Goal: Task Accomplishment & Management: Manage account settings

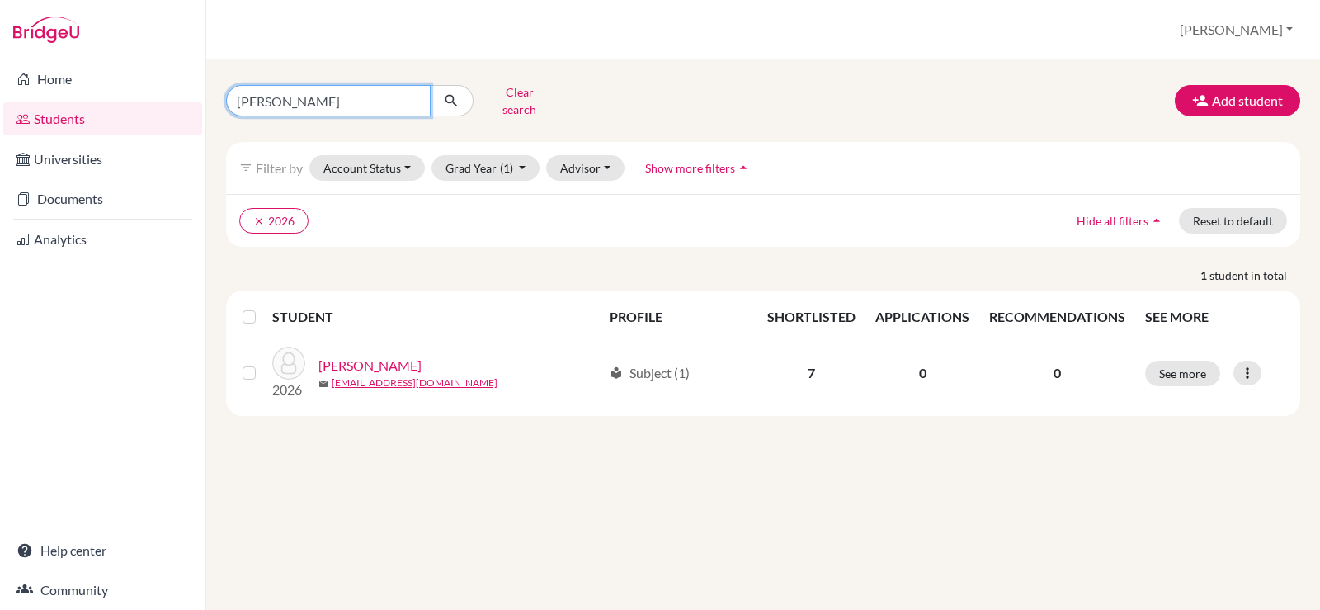
click at [412, 98] on input "johnny" at bounding box center [328, 100] width 205 height 31
type input "r4ita"
click button "submit" at bounding box center [452, 100] width 44 height 31
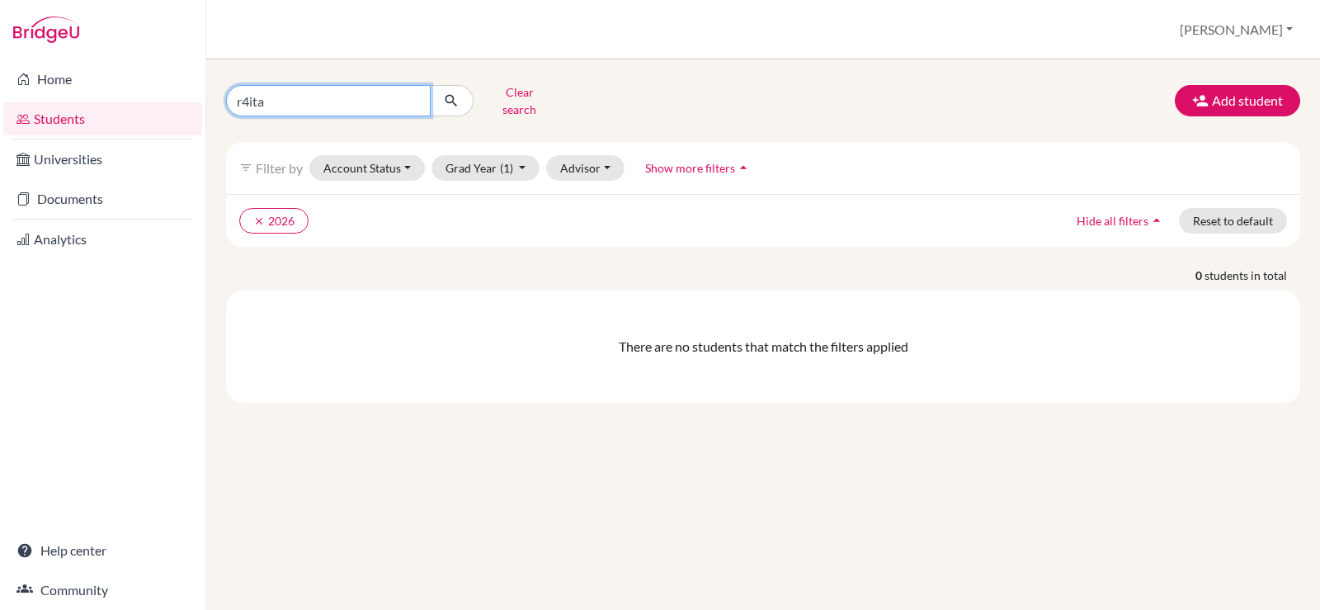
click at [251, 89] on input "r4ita" at bounding box center [328, 100] width 205 height 31
type input "rita"
click button "submit" at bounding box center [452, 100] width 44 height 31
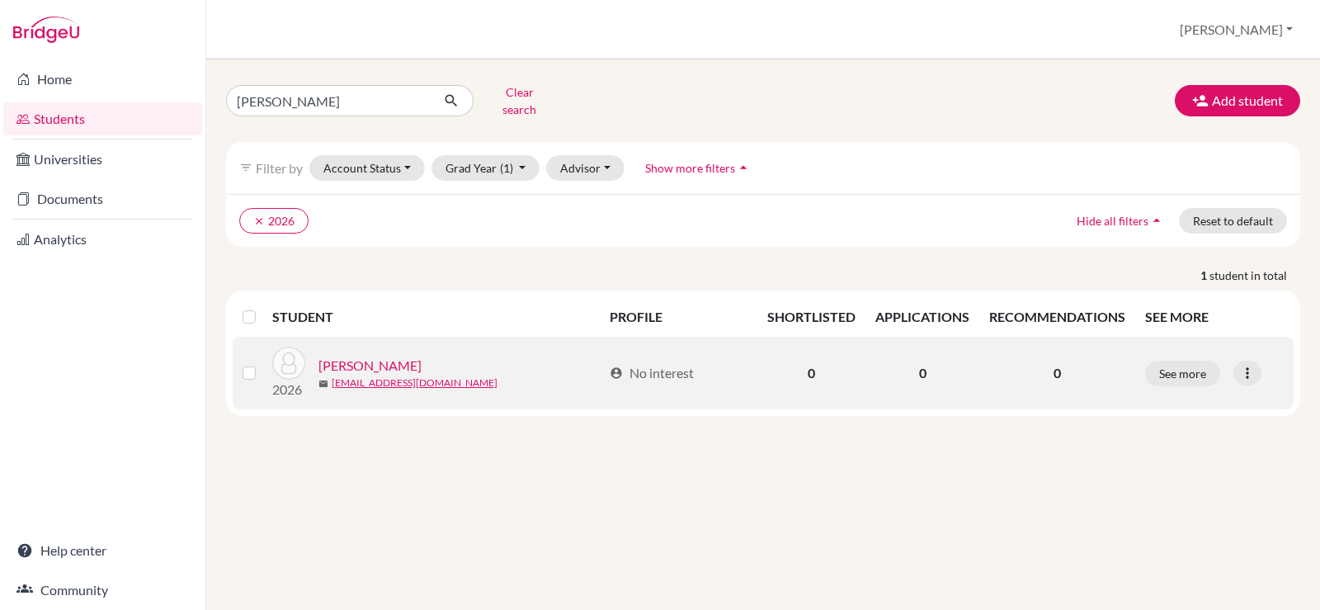
click at [403, 356] on link "VICTOR, Rita Philip" at bounding box center [369, 366] width 103 height 20
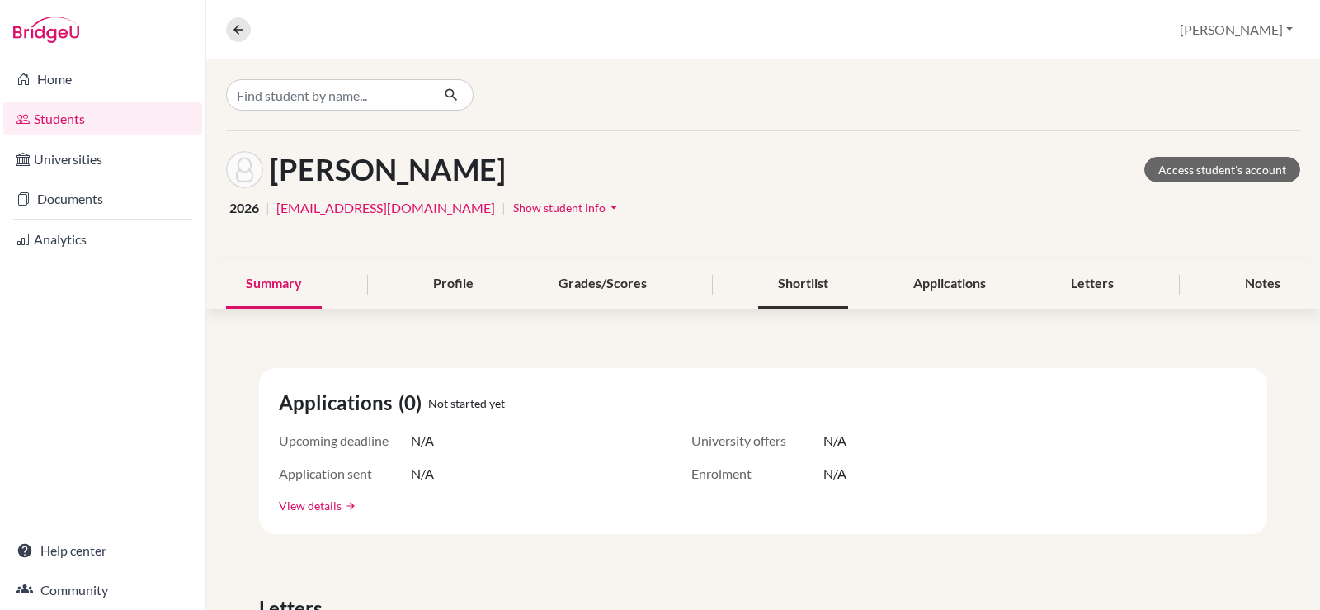
click at [819, 290] on div "Shortlist" at bounding box center [803, 284] width 90 height 49
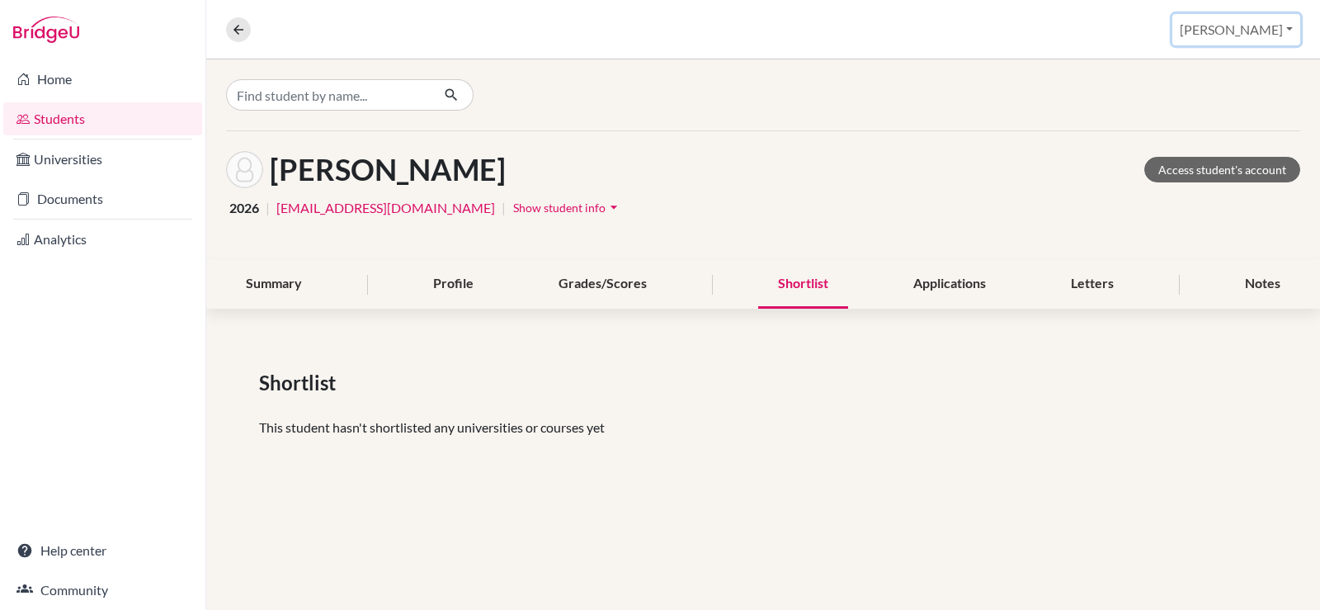
click at [1255, 27] on button "Christine" at bounding box center [1236, 29] width 128 height 31
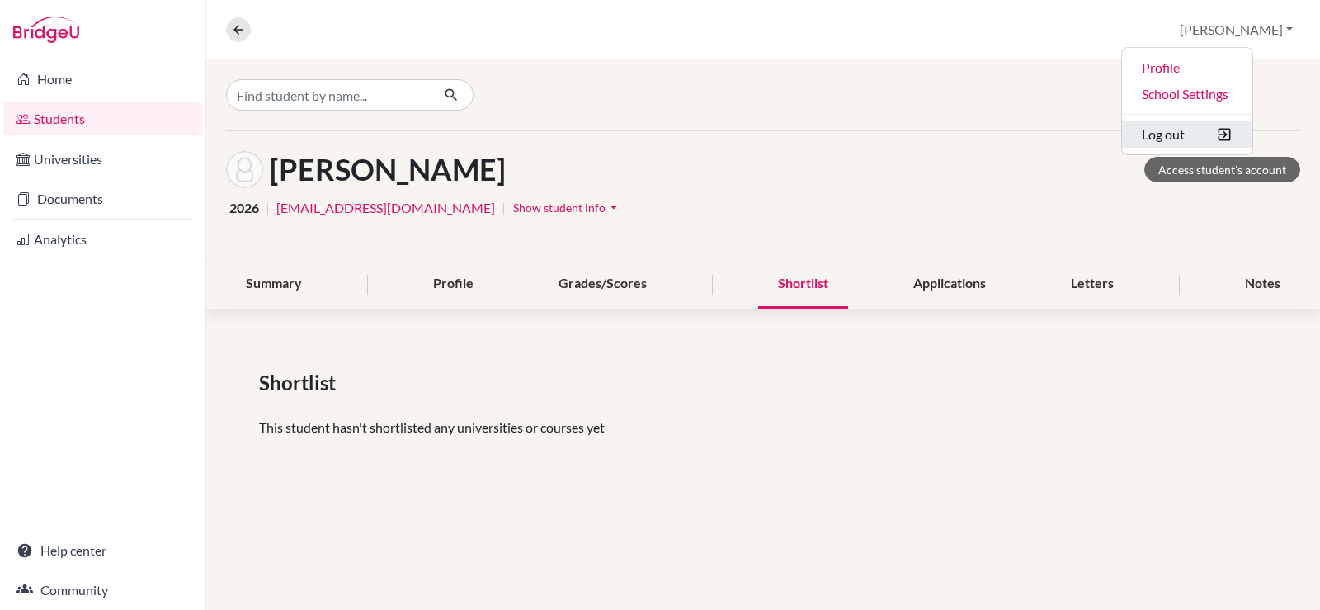
click at [1210, 134] on button "Log out" at bounding box center [1187, 134] width 130 height 26
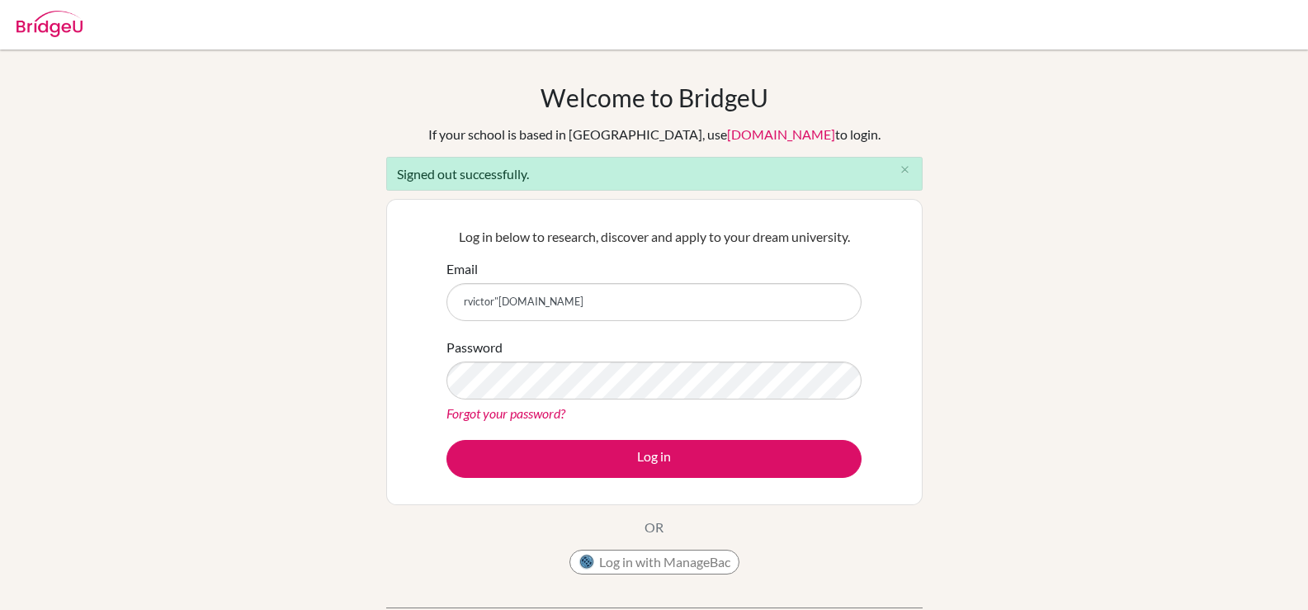
click at [538, 368] on div "Password Forgot your password?" at bounding box center [653, 380] width 415 height 86
click at [446, 440] on button "Log in" at bounding box center [653, 459] width 415 height 38
click at [495, 301] on input "rvictor"students.cesegypt.com" at bounding box center [653, 302] width 415 height 38
click at [501, 297] on input "rvictor"students.cesegypt.com" at bounding box center [653, 302] width 415 height 38
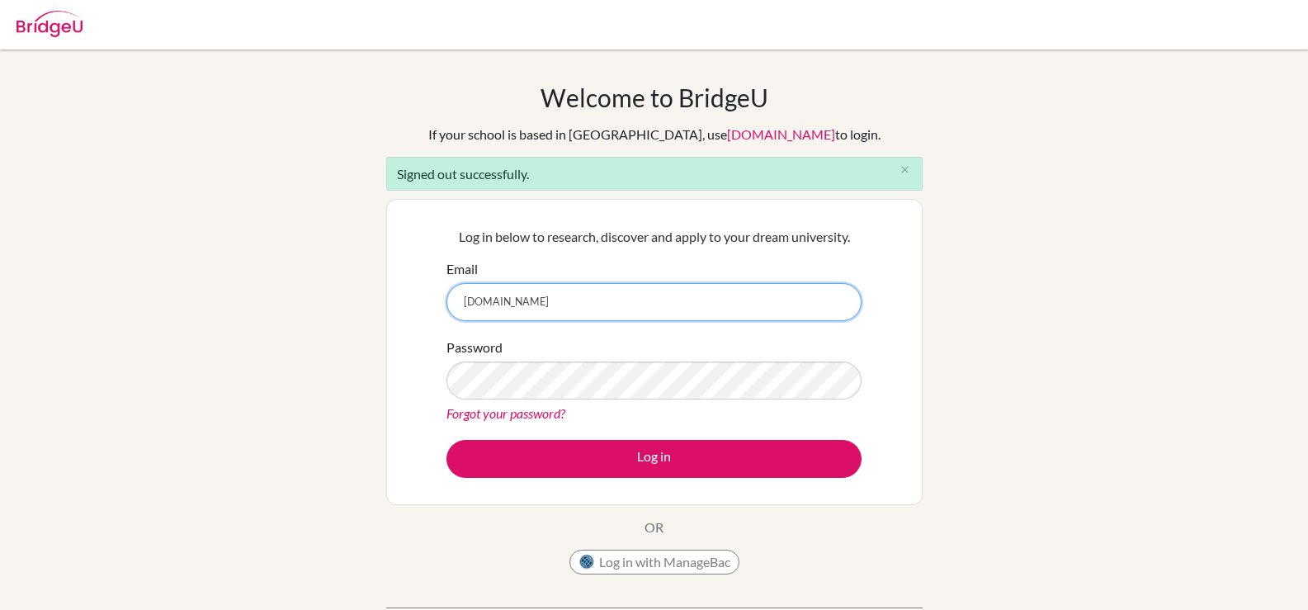
click at [446, 440] on button "Log in" at bounding box center [653, 459] width 415 height 38
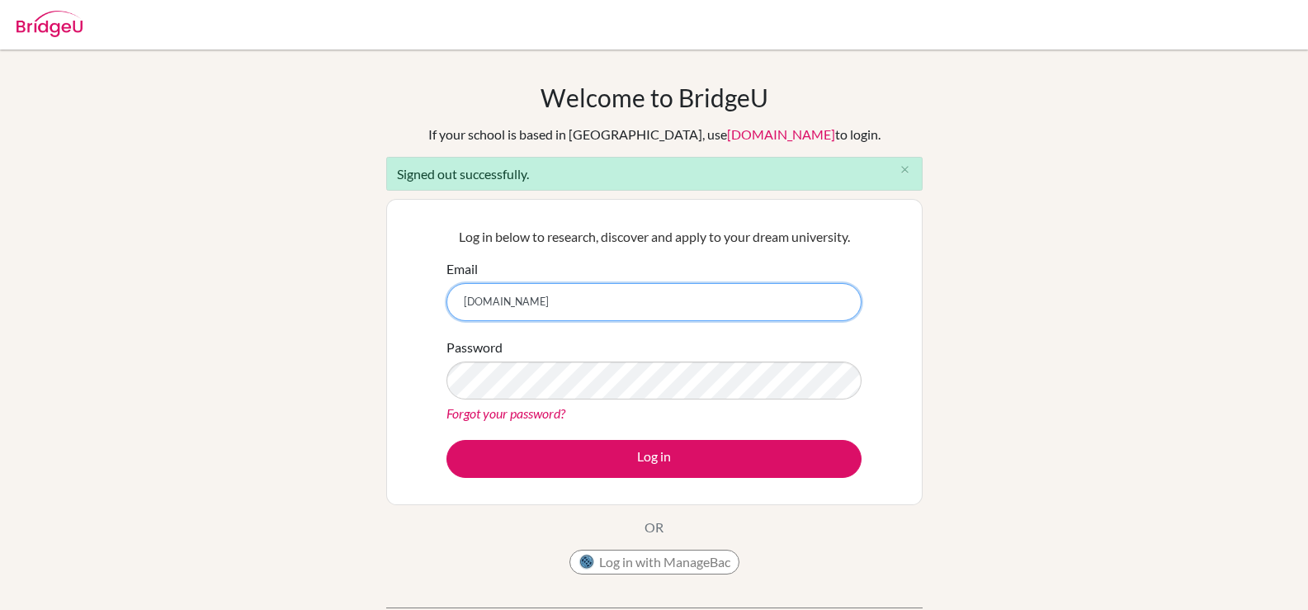
click at [446, 440] on button "Log in" at bounding box center [653, 459] width 415 height 38
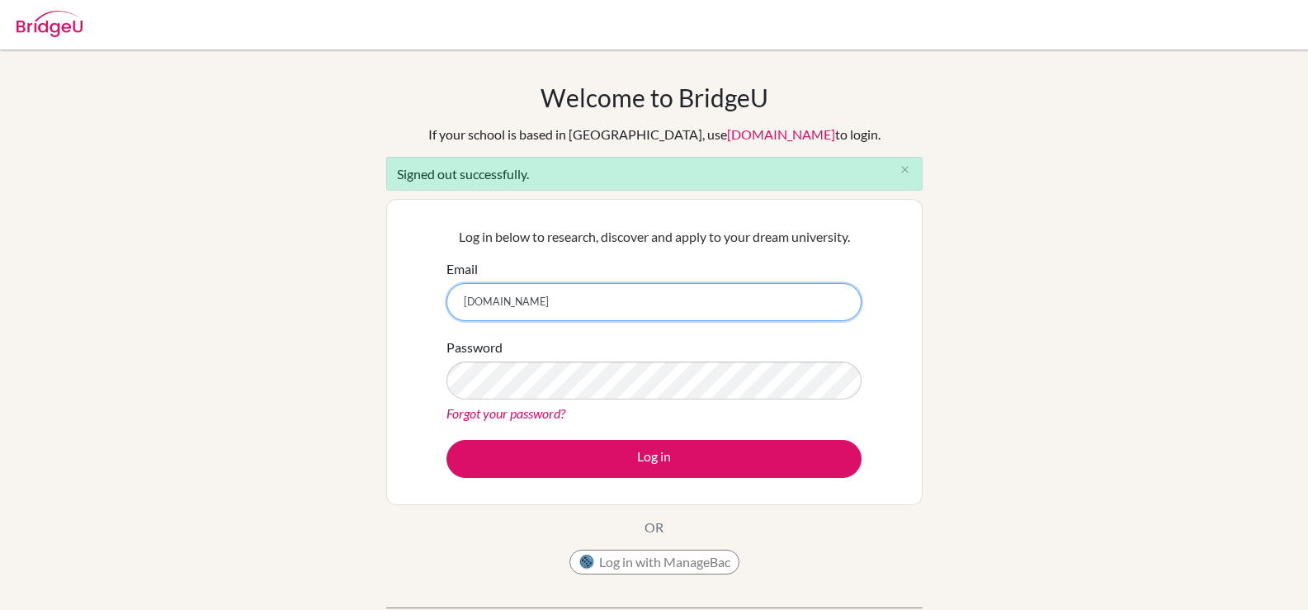
click at [446, 440] on button "Log in" at bounding box center [653, 459] width 415 height 38
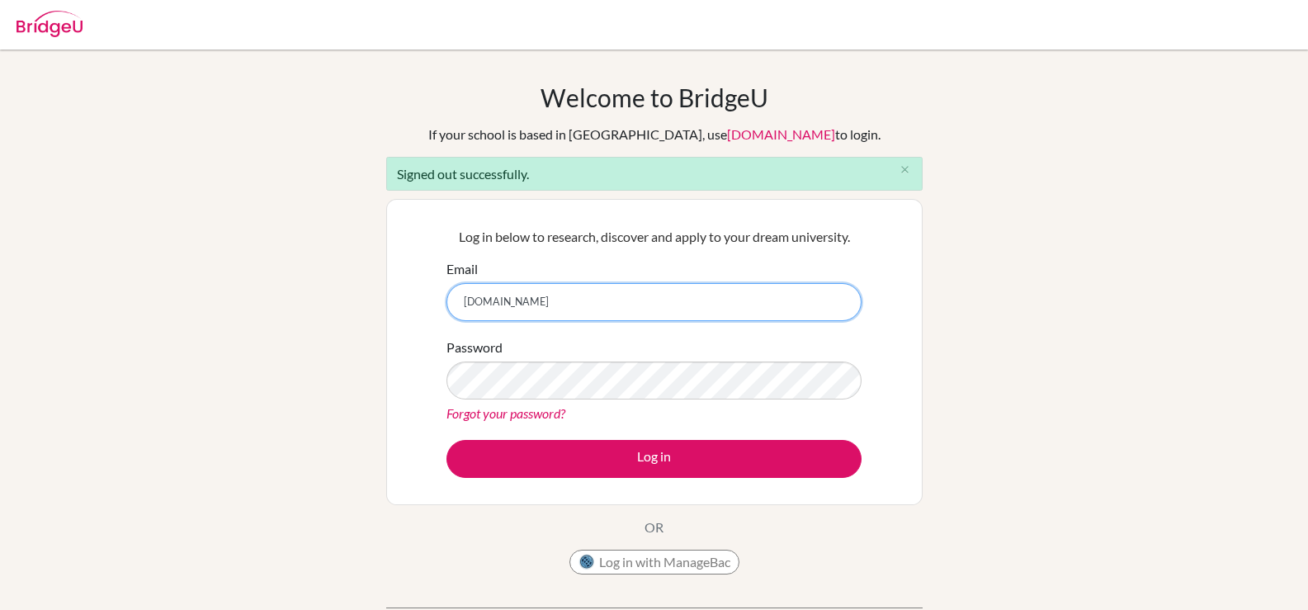
click at [446, 440] on button "Log in" at bounding box center [653, 459] width 415 height 38
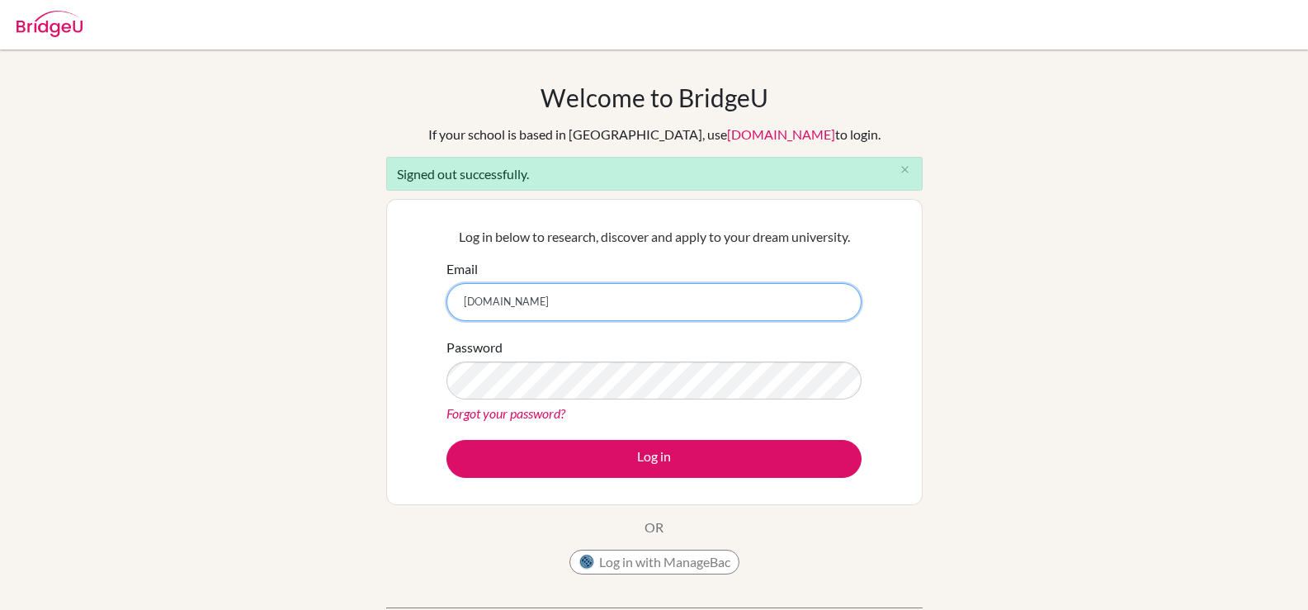
click at [446, 440] on button "Log in" at bounding box center [653, 459] width 415 height 38
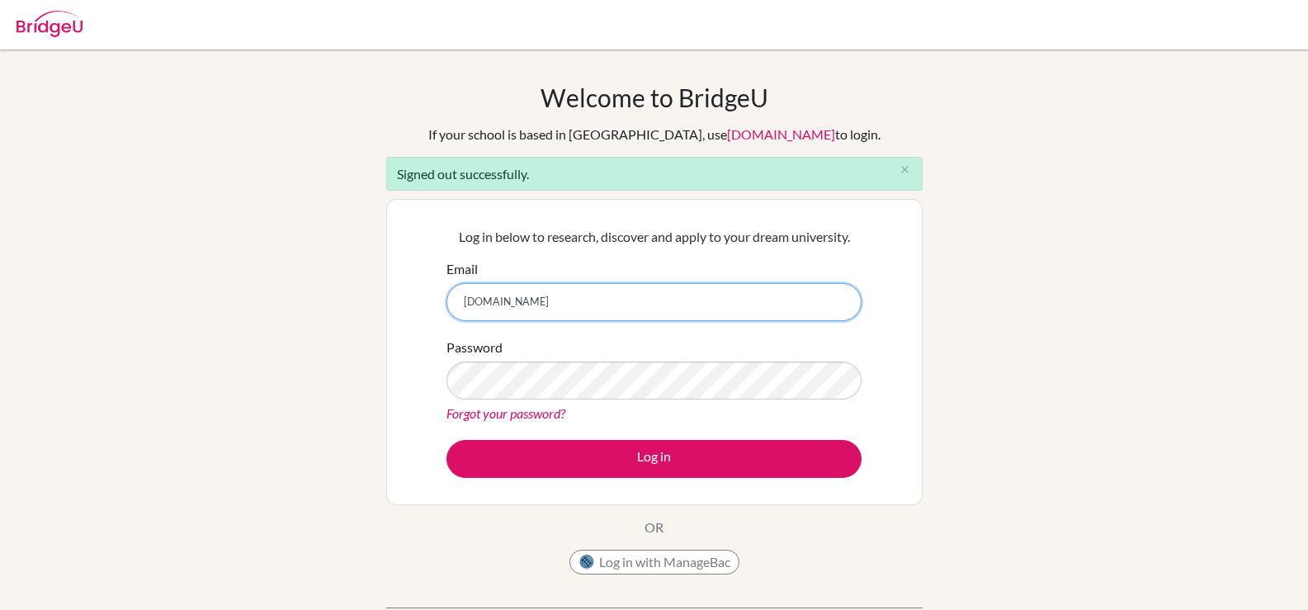
click at [446, 440] on button "Log in" at bounding box center [653, 459] width 415 height 38
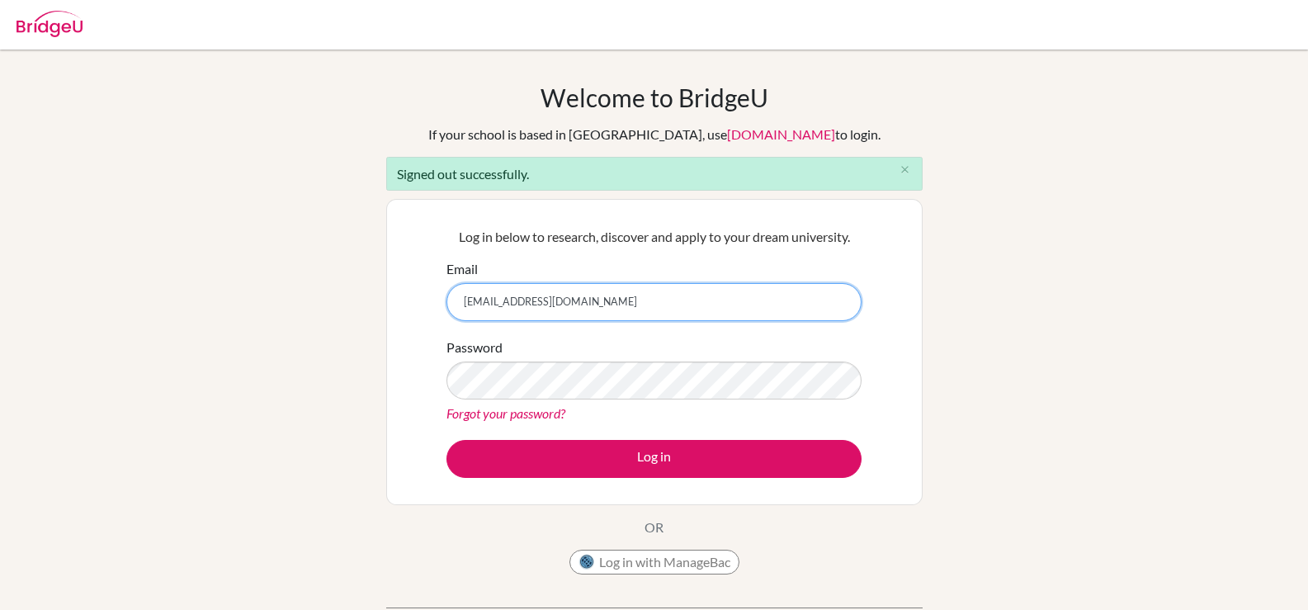
type input "[EMAIL_ADDRESS][DOMAIN_NAME]"
click at [555, 479] on div "Log in below to research, discover and apply to your dream university. Email rv…" at bounding box center [654, 351] width 436 height 271
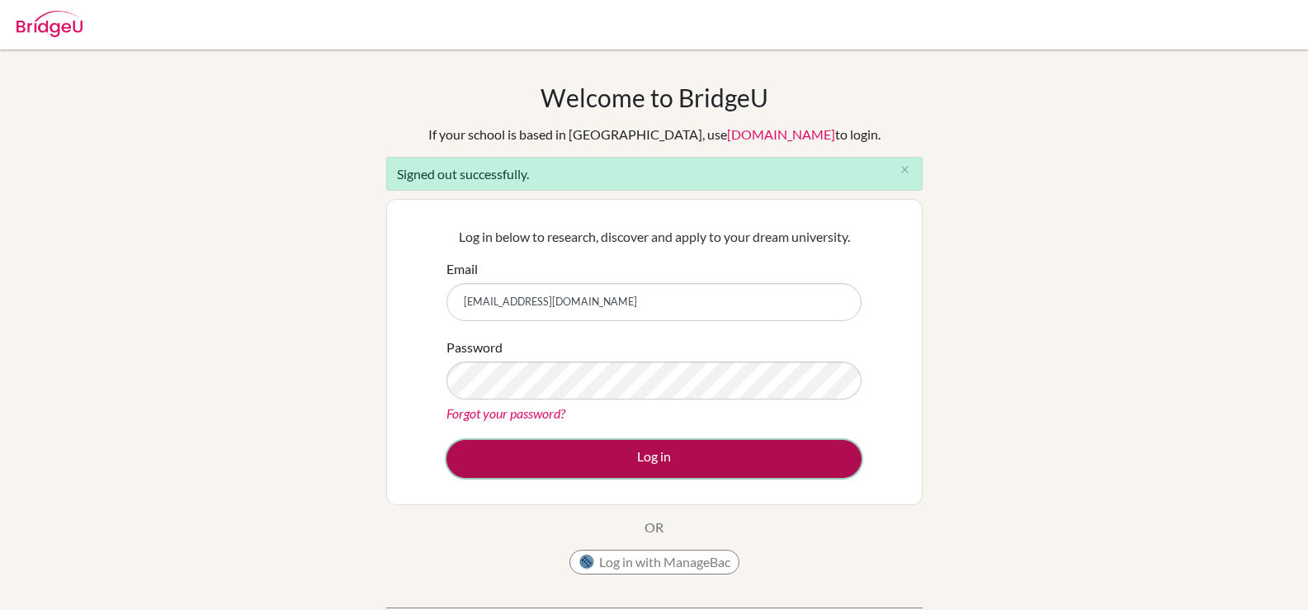
click at [562, 464] on button "Log in" at bounding box center [653, 459] width 415 height 38
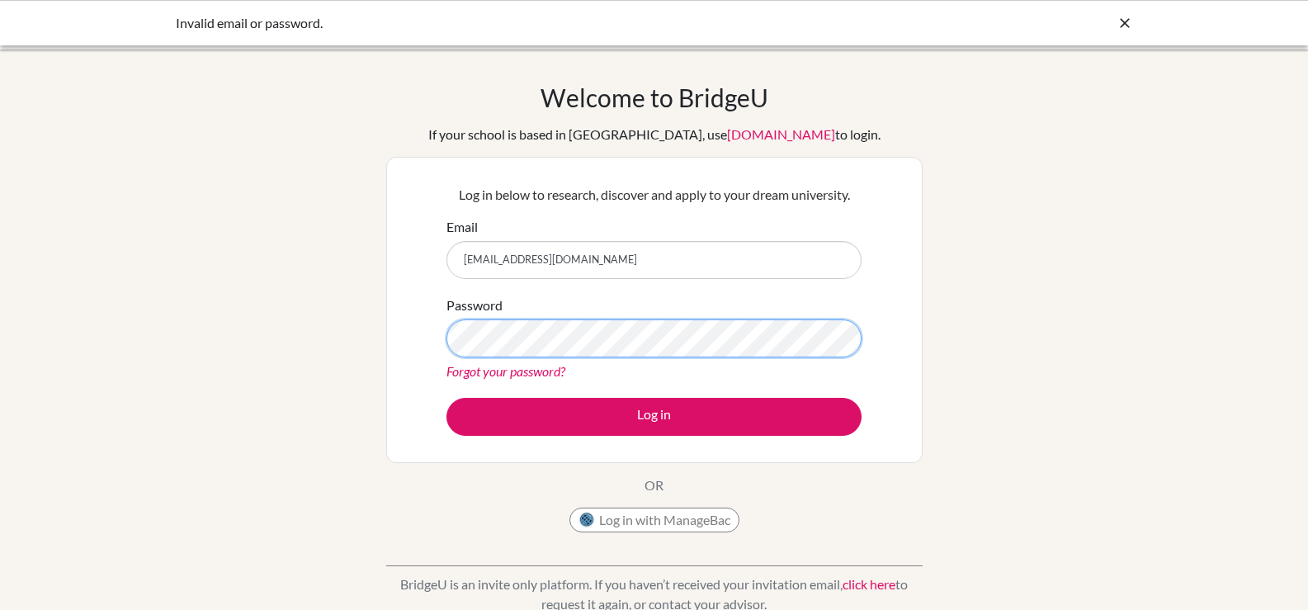
click at [446, 398] on button "Log in" at bounding box center [653, 417] width 415 height 38
click at [548, 368] on link "Forgot your password?" at bounding box center [505, 371] width 119 height 16
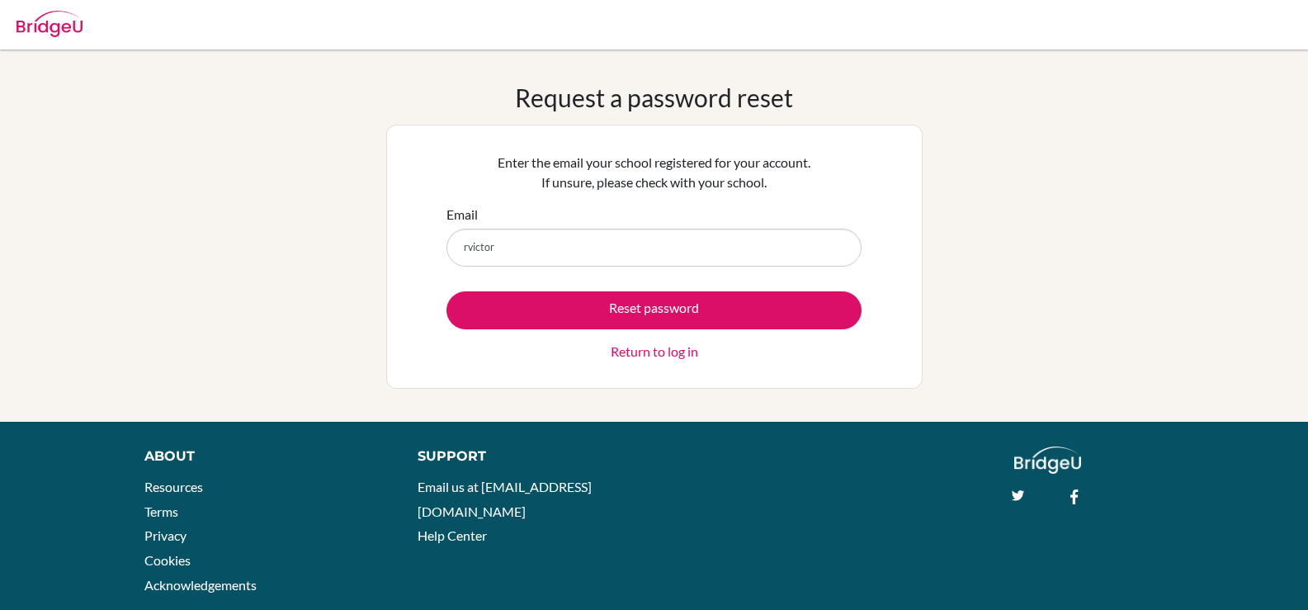
click at [446, 291] on button "Reset password" at bounding box center [653, 310] width 415 height 38
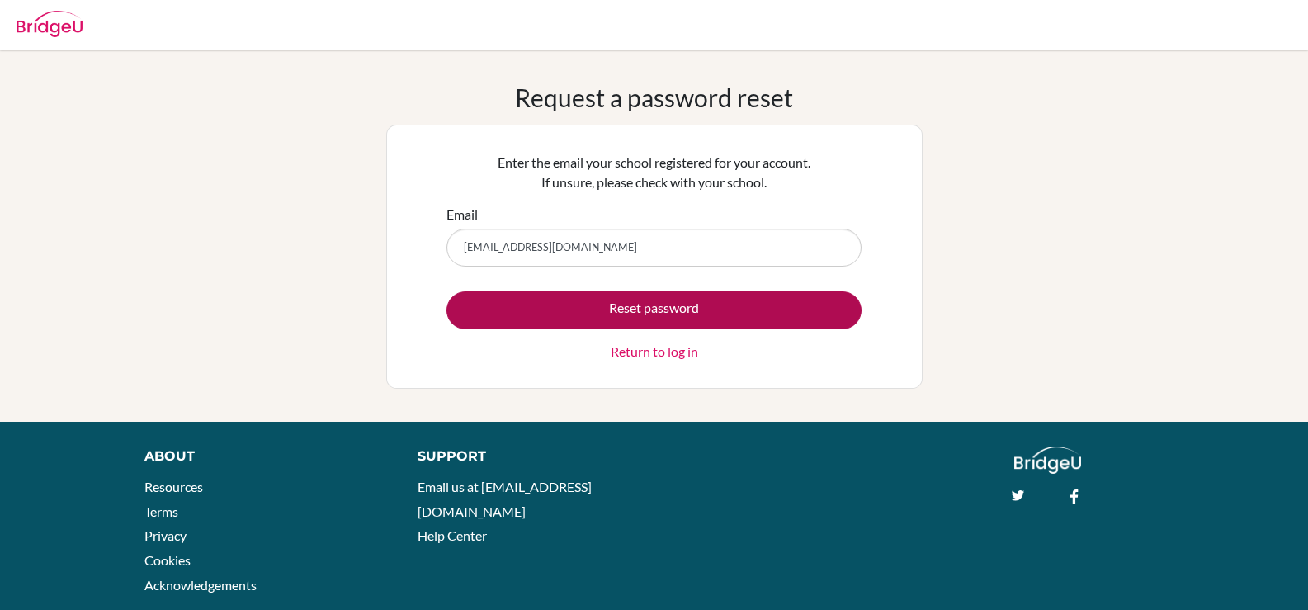
type input "rvictor@students.cesegypt.com"
click at [446, 291] on button "Reset password" at bounding box center [653, 310] width 415 height 38
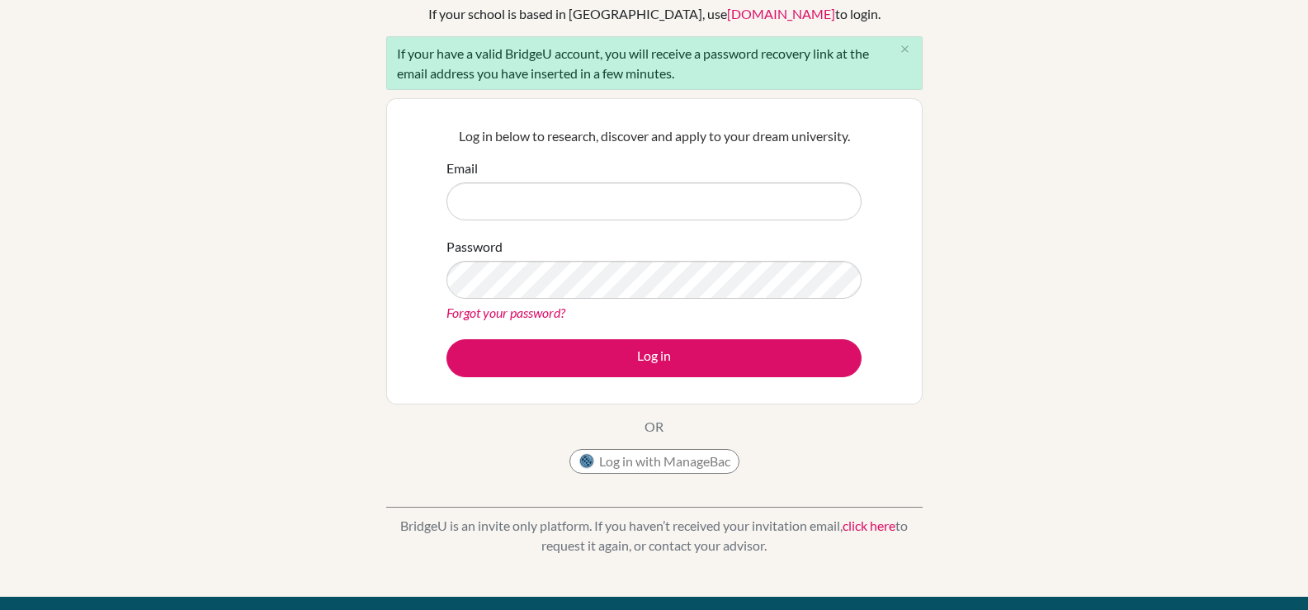
scroll to position [82, 0]
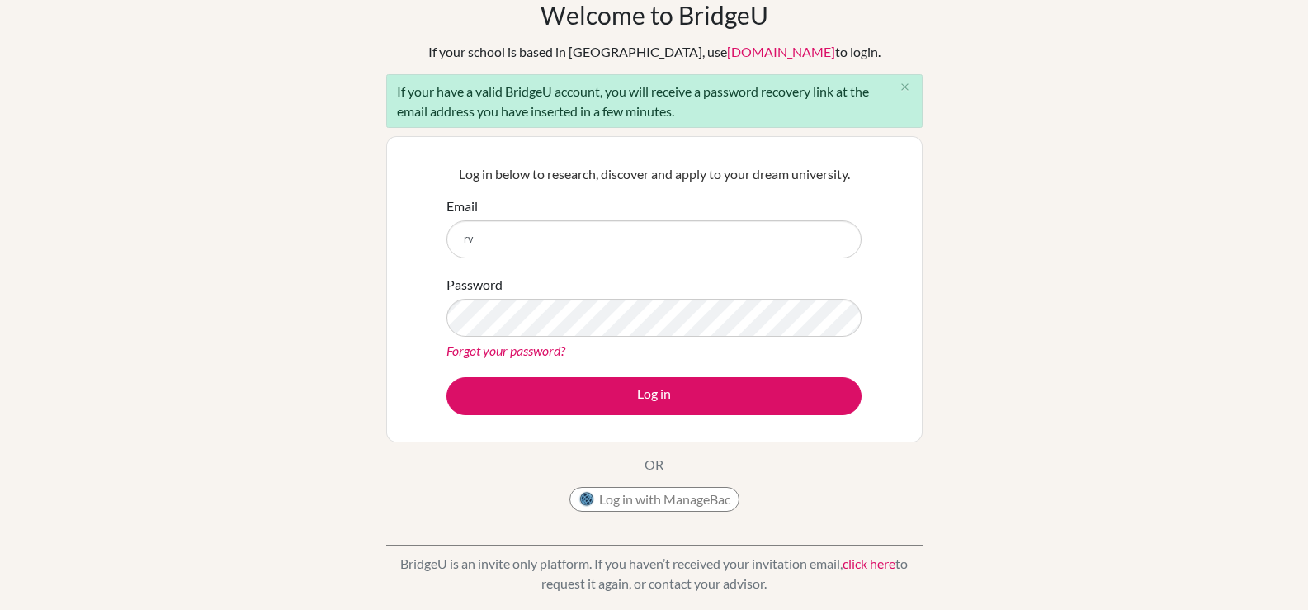
type input "[EMAIL_ADDRESS][DOMAIN_NAME]"
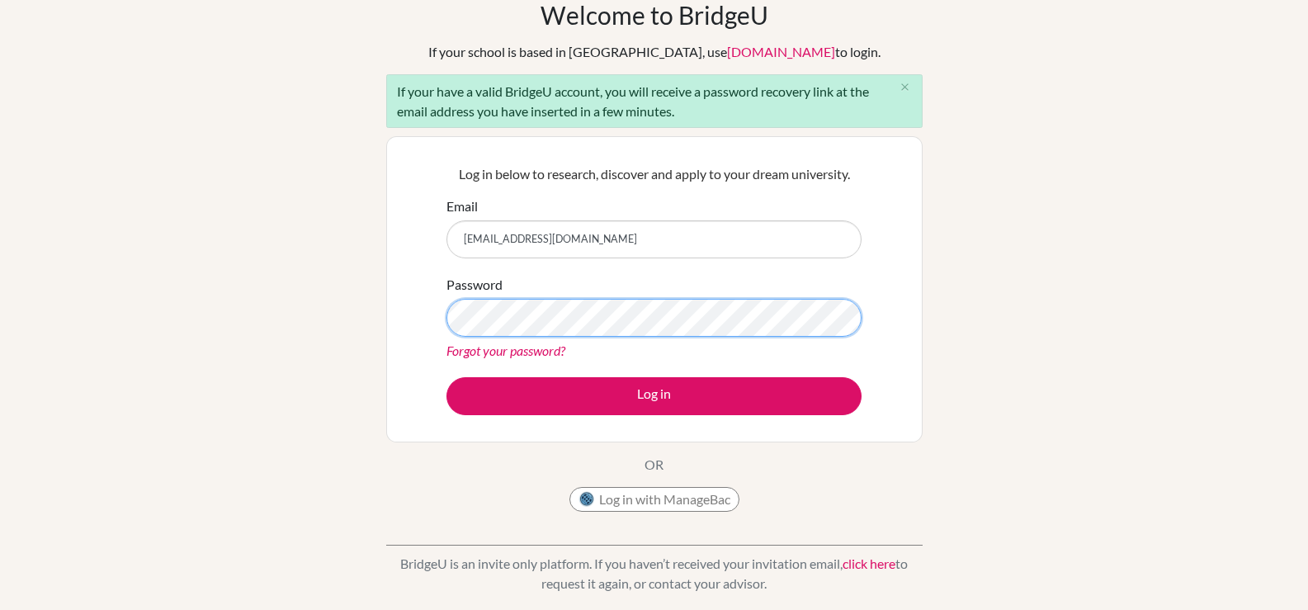
click at [504, 342] on div "Password Forgot your password?" at bounding box center [653, 318] width 415 height 86
click at [446, 377] on button "Log in" at bounding box center [653, 396] width 415 height 38
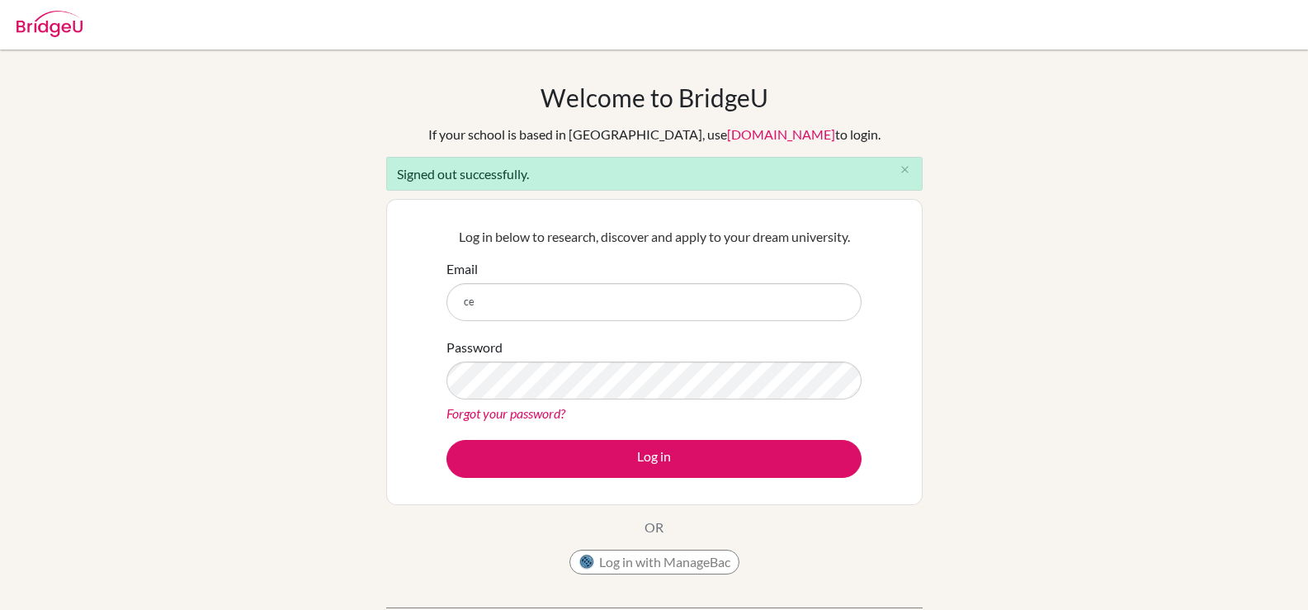
type input "[EMAIL_ADDRESS][DOMAIN_NAME]"
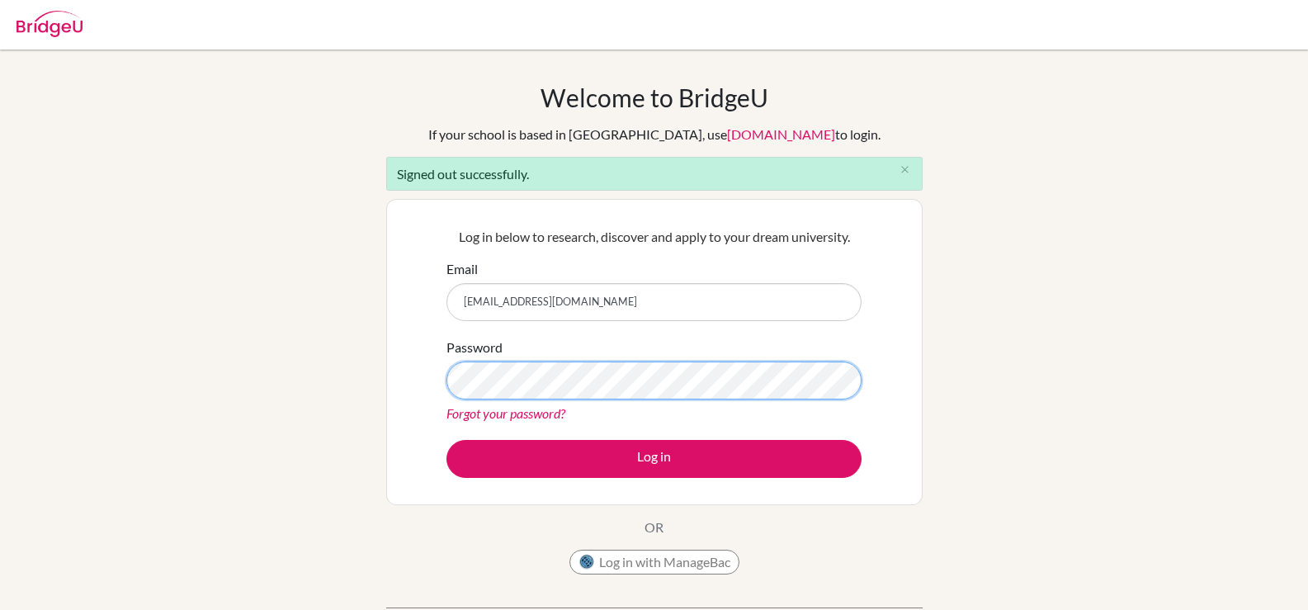
click at [446, 440] on button "Log in" at bounding box center [653, 459] width 415 height 38
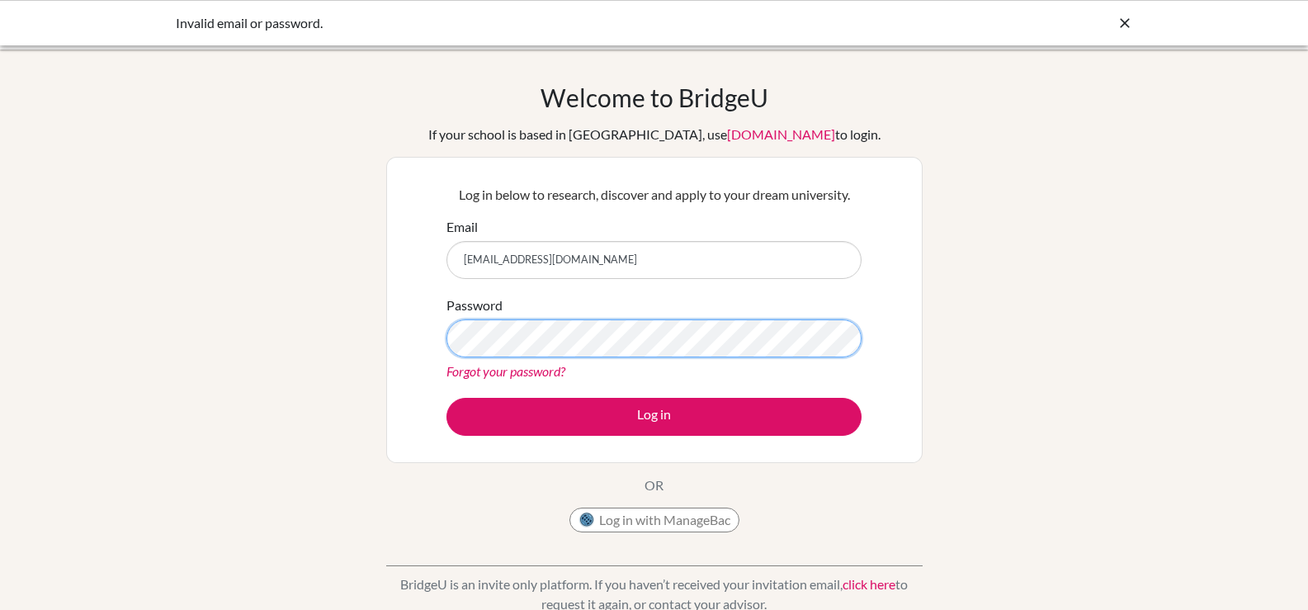
click at [446, 398] on button "Log in" at bounding box center [653, 417] width 415 height 38
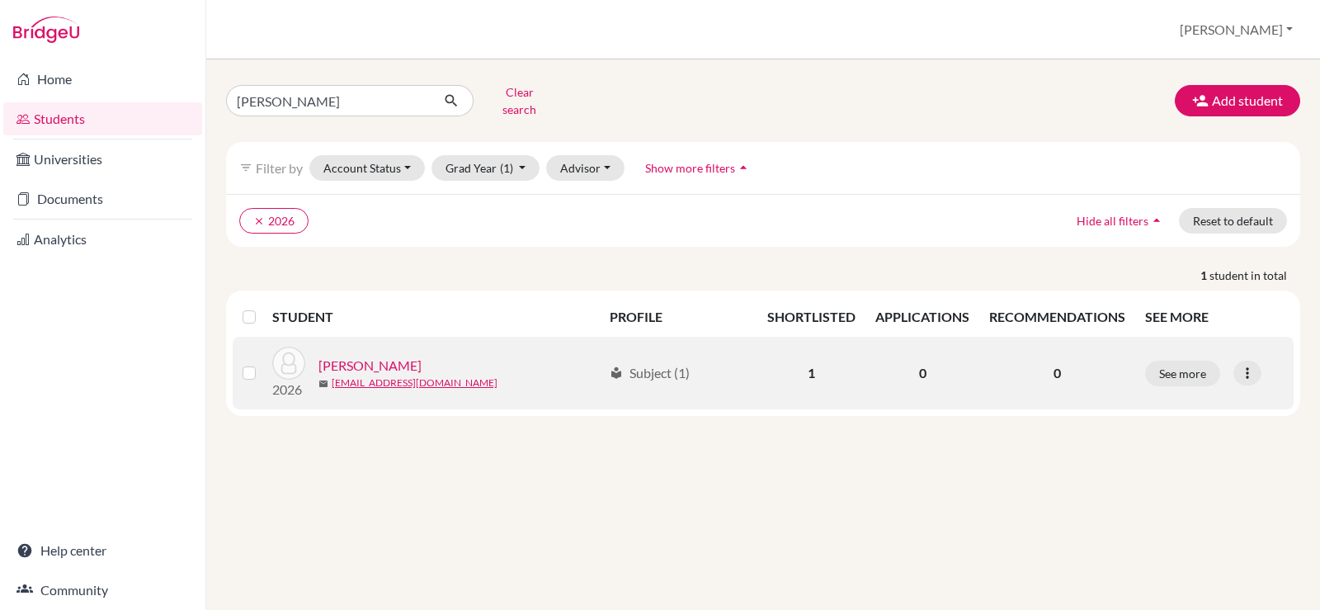
click at [334, 358] on link "VICTOR, Rita Philip" at bounding box center [369, 366] width 103 height 20
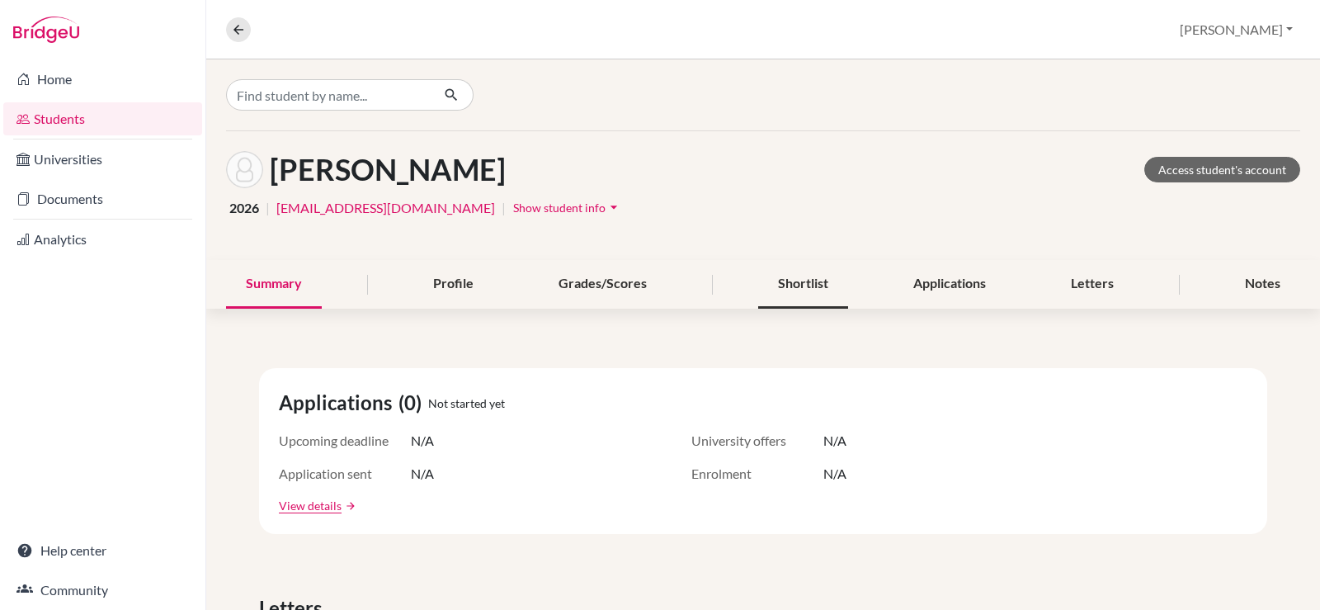
click at [781, 290] on div "Shortlist" at bounding box center [803, 284] width 90 height 49
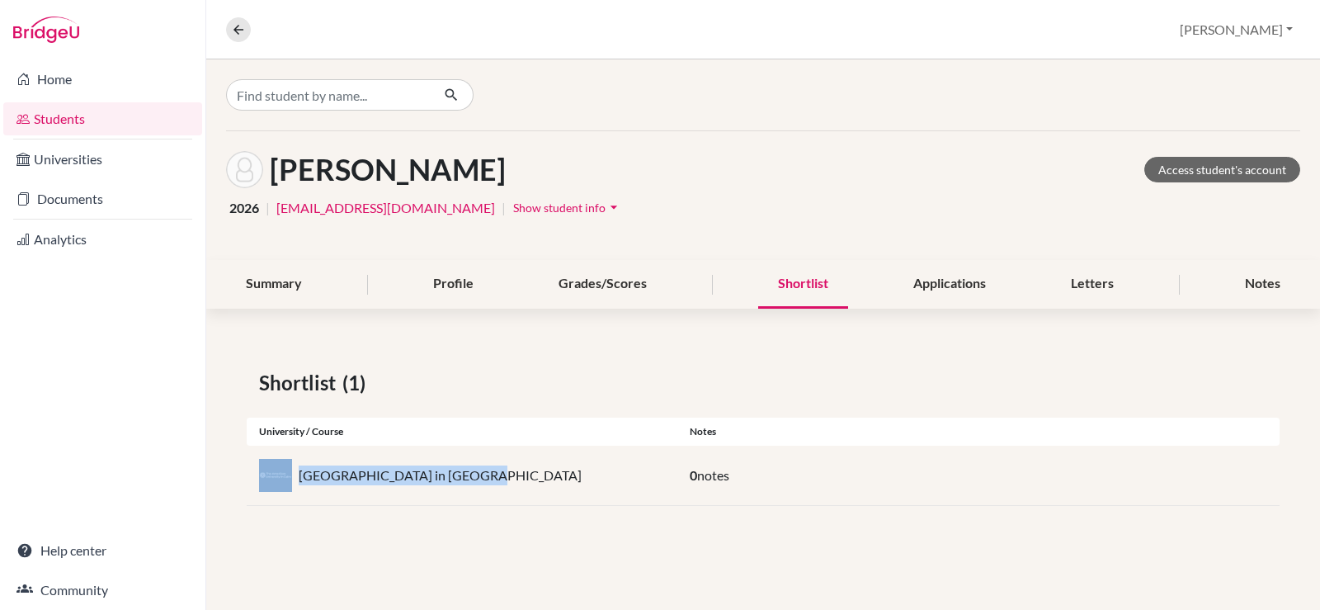
drag, startPoint x: 480, startPoint y: 484, endPoint x: 278, endPoint y: 462, distance: 203.3
click at [280, 467] on div "American University in Cairo" at bounding box center [462, 475] width 431 height 33
copy div "American University in Cairo"
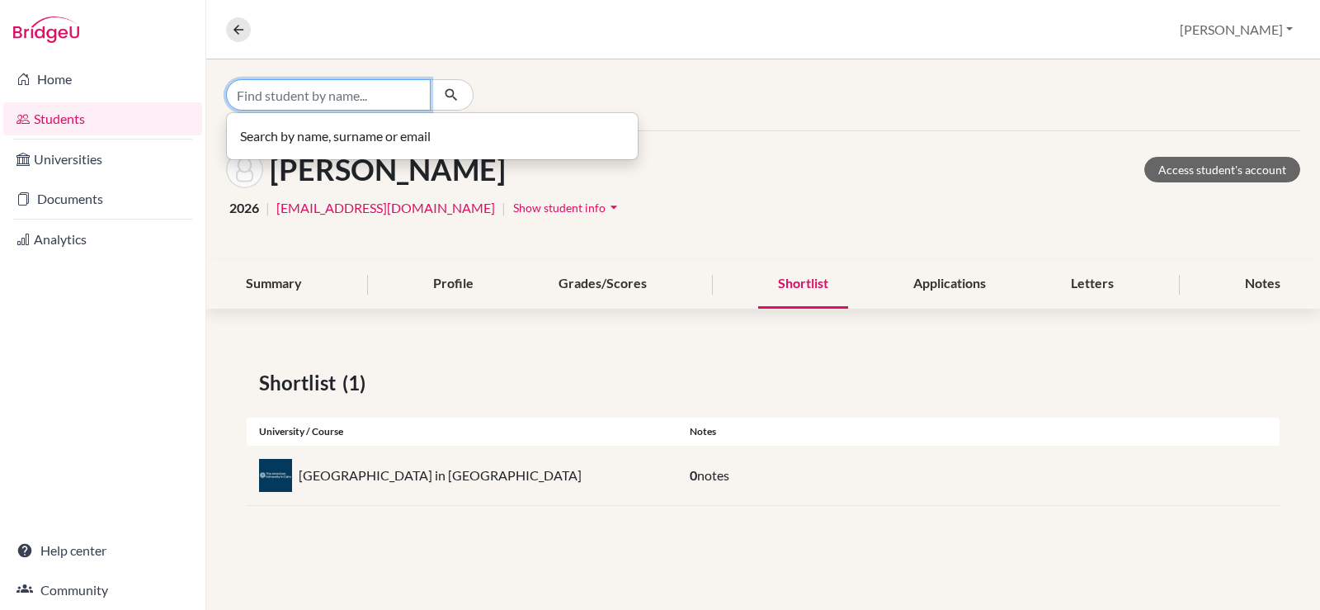
click at [387, 103] on input "Find student by name..." at bounding box center [328, 94] width 205 height 31
type input "sherif"
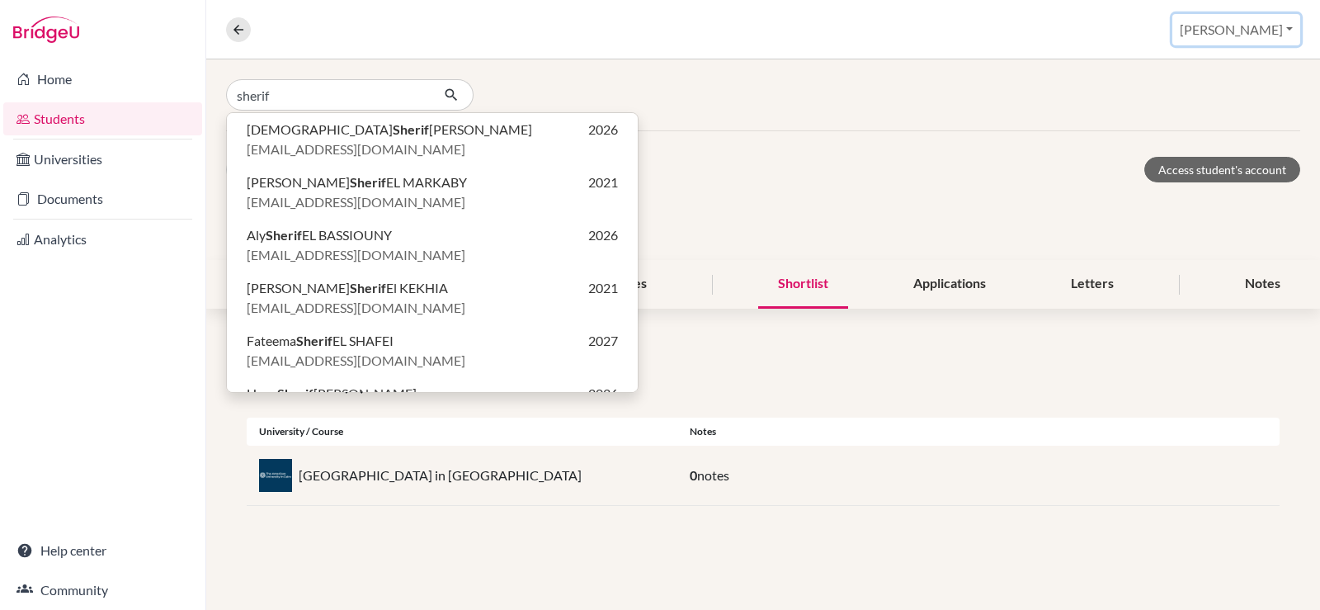
click at [1274, 32] on button "Christine" at bounding box center [1236, 29] width 128 height 31
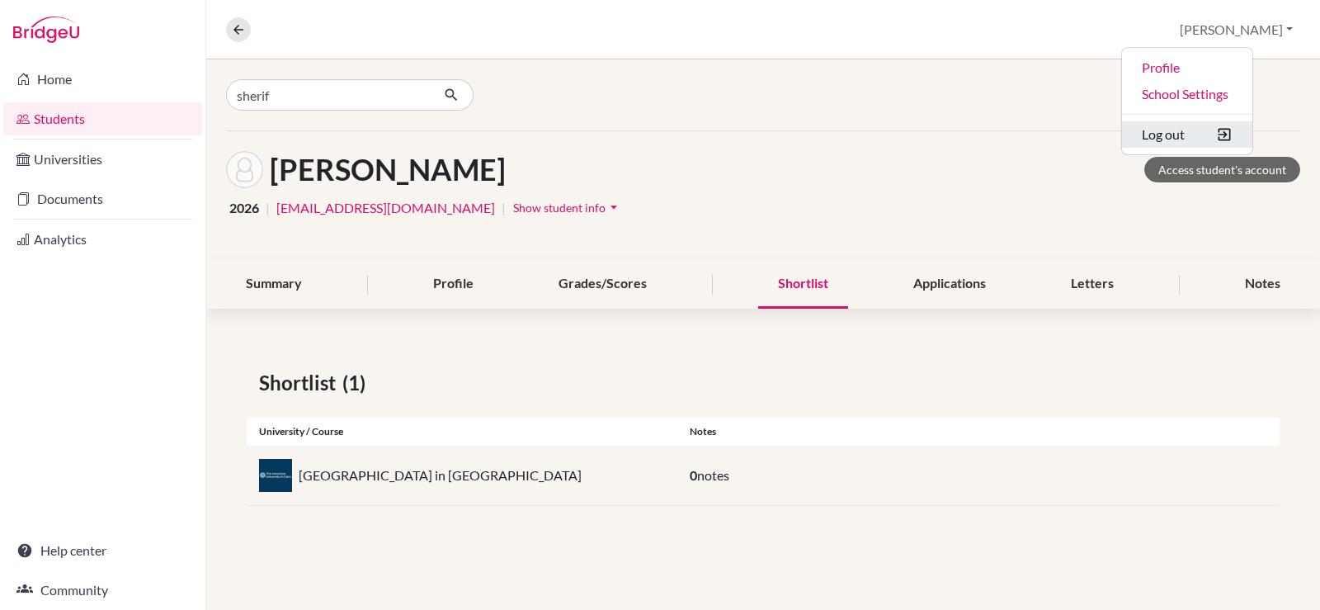
click at [1212, 137] on button "Log out" at bounding box center [1187, 134] width 130 height 26
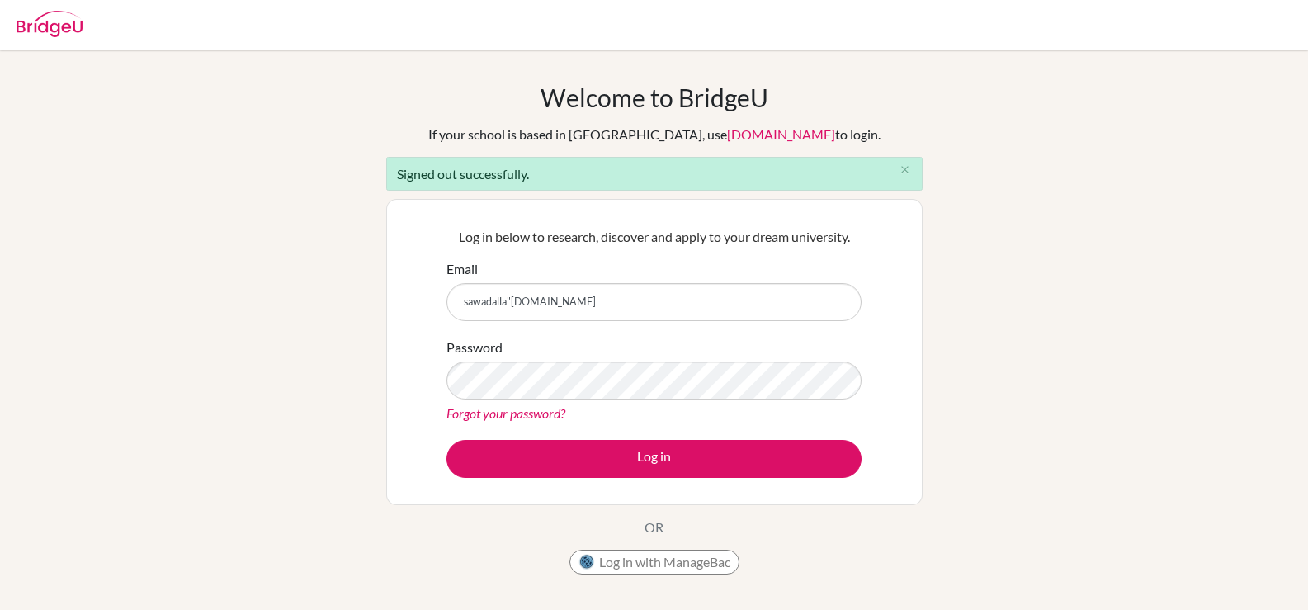
click at [513, 299] on input "sawadalla"[DOMAIN_NAME]" at bounding box center [653, 302] width 415 height 38
click at [659, 303] on input "[EMAIL_ADDRESS][DOMAIN_NAME]" at bounding box center [653, 302] width 415 height 38
type input "[EMAIL_ADDRESS][DOMAIN_NAME]"
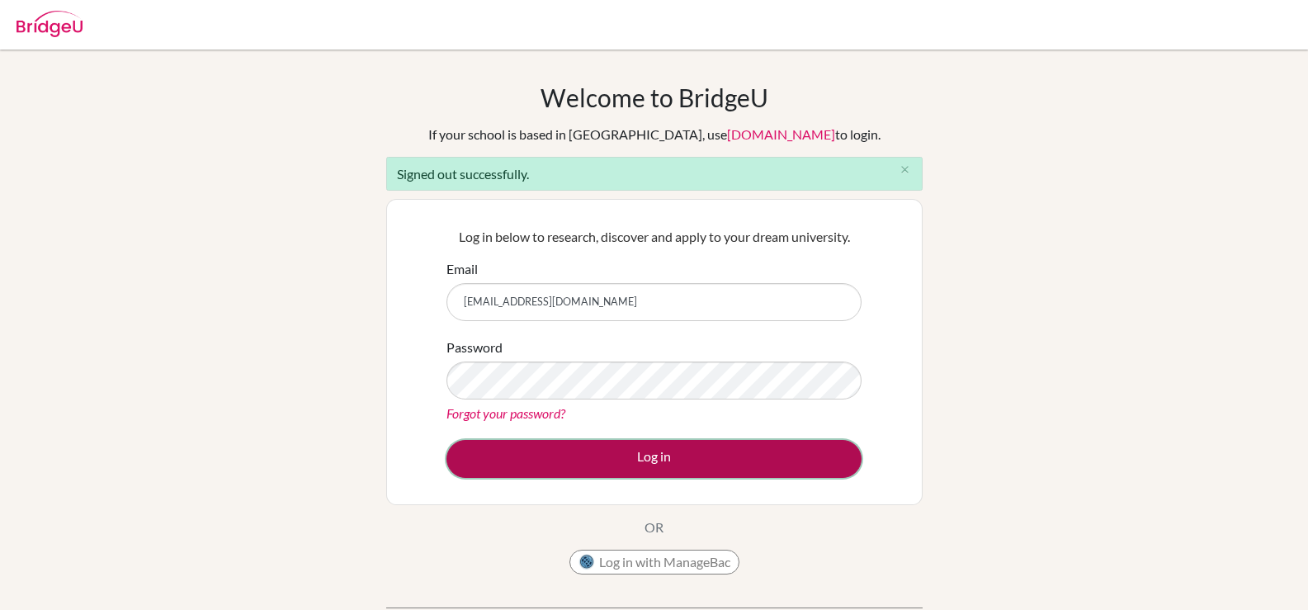
click at [673, 470] on button "Log in" at bounding box center [653, 459] width 415 height 38
